Goal: Task Accomplishment & Management: Use online tool/utility

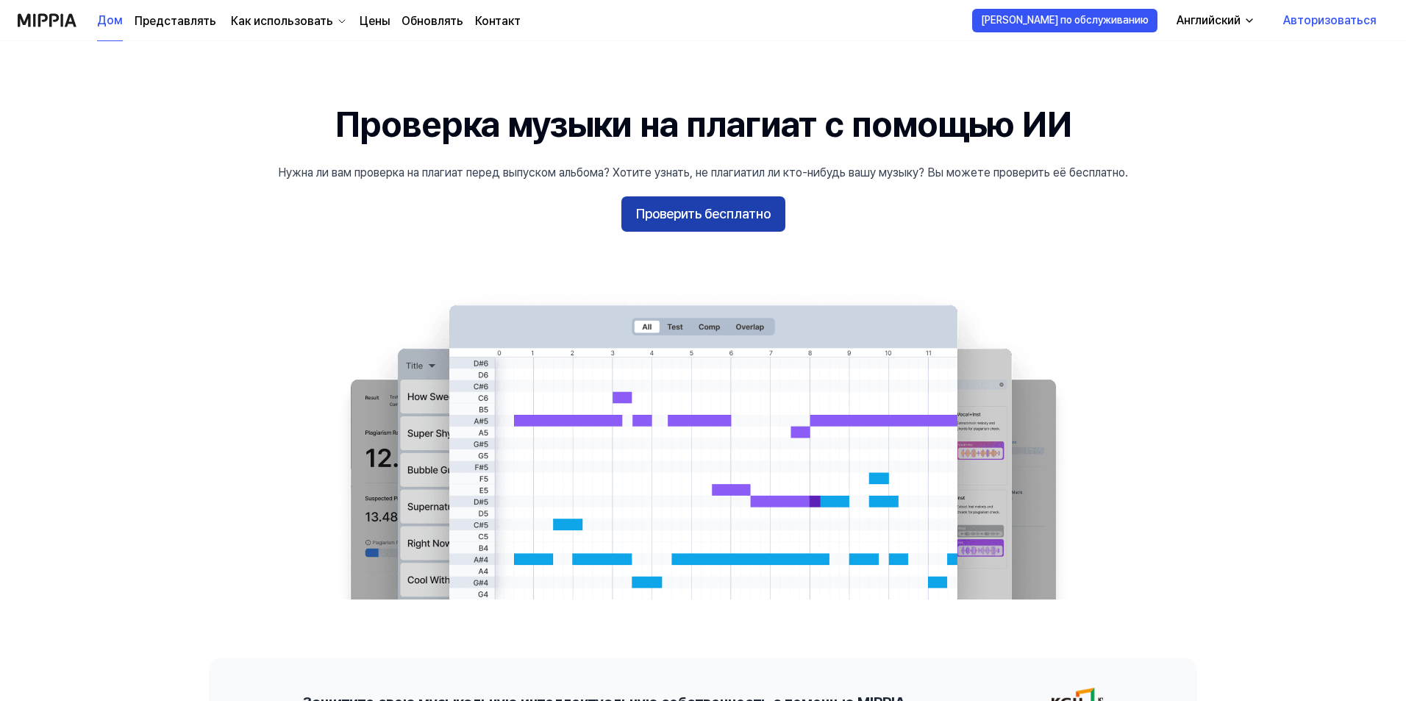
click at [673, 220] on font "Проверить бесплатно" at bounding box center [703, 213] width 135 height 15
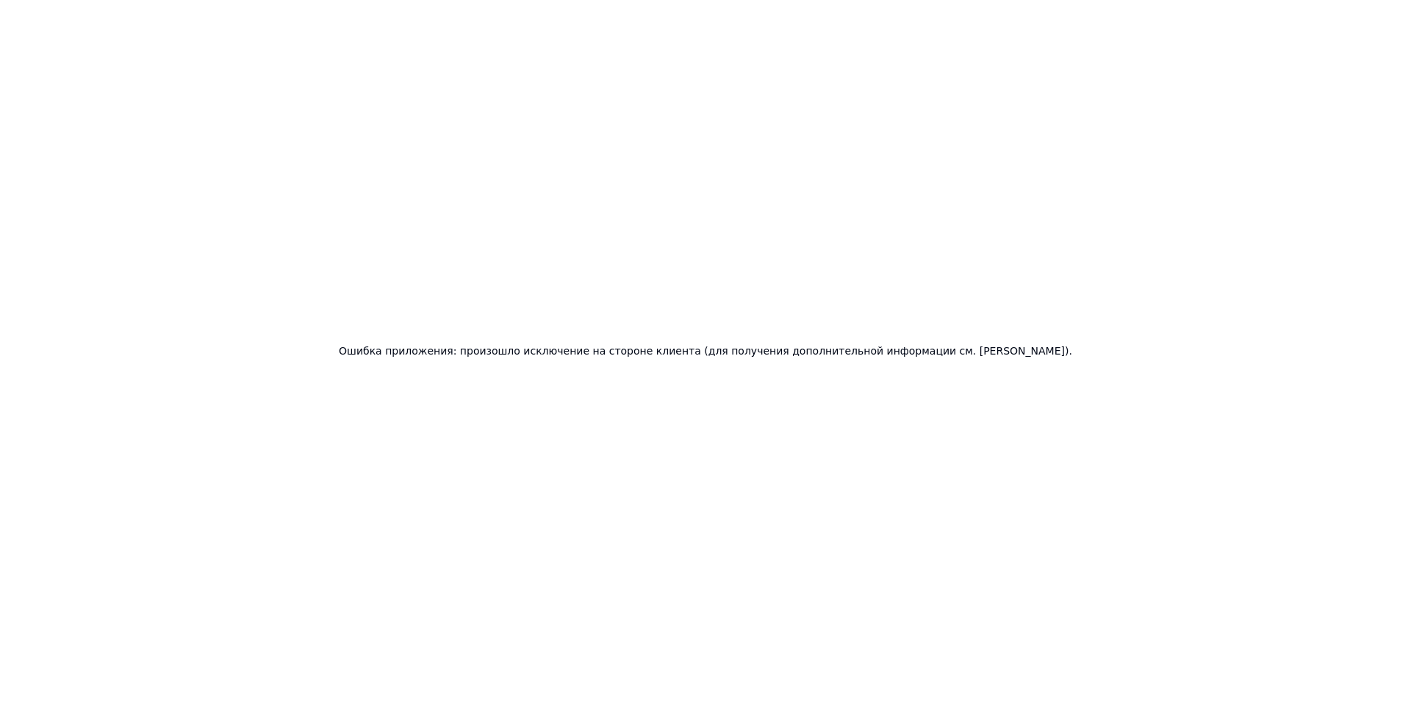
click at [515, 334] on div "Ошибка приложения: произошло исключение на стороне клиента (для получения допол…" at bounding box center [705, 350] width 1411 height 701
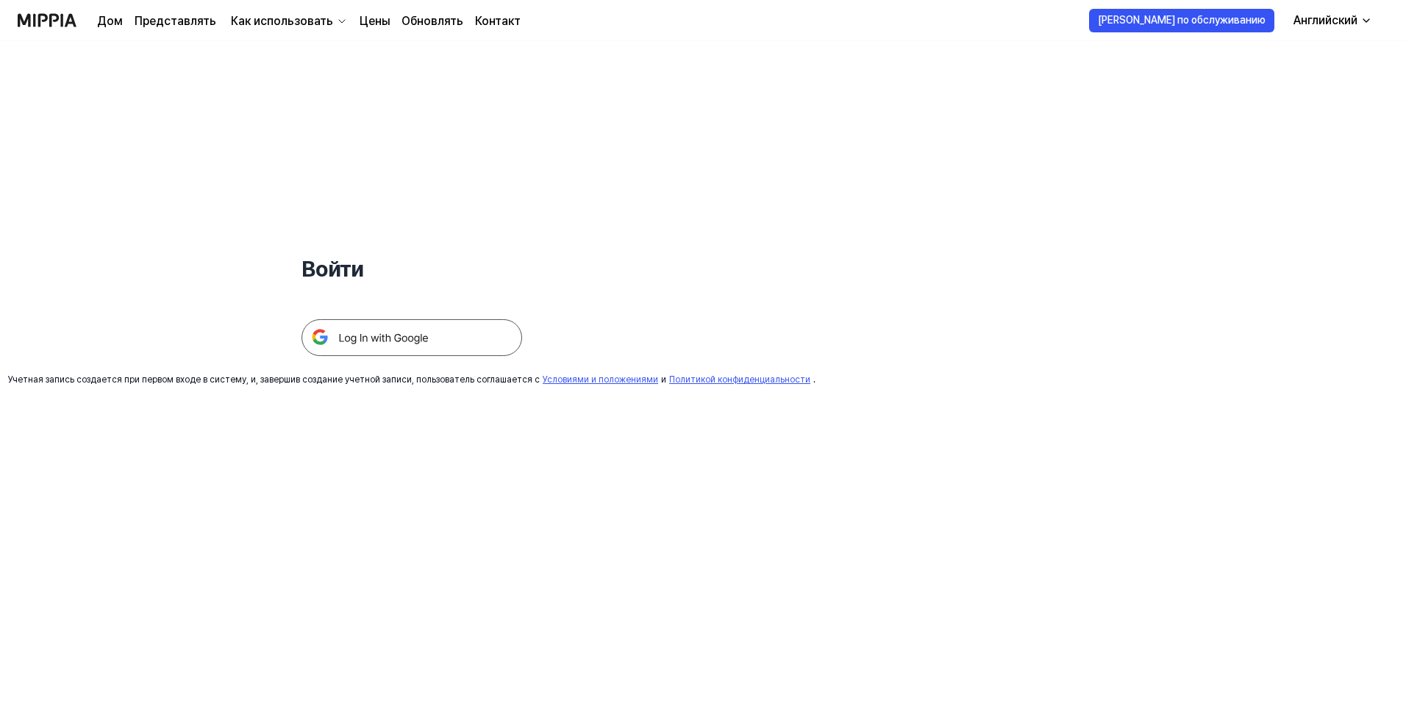
click at [484, 216] on div "Войти" at bounding box center [411, 198] width 221 height 315
